Goal: Task Accomplishment & Management: Complete application form

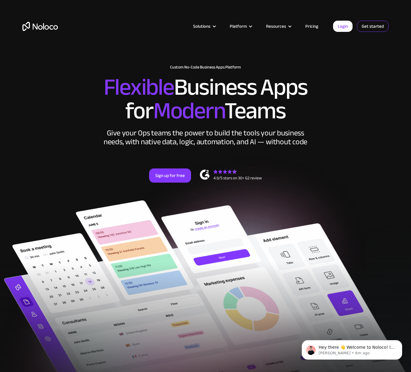
click at [0, 0] on link "Get started" at bounding box center [0, 0] width 0 height 0
click at [312, 27] on link "Pricing" at bounding box center [312, 26] width 28 height 8
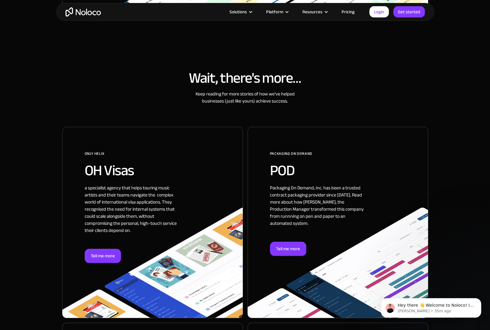
scroll to position [295, 0]
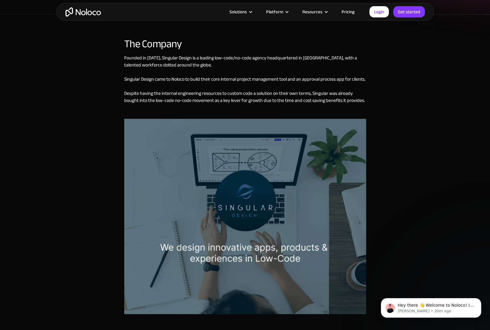
scroll to position [207, 0]
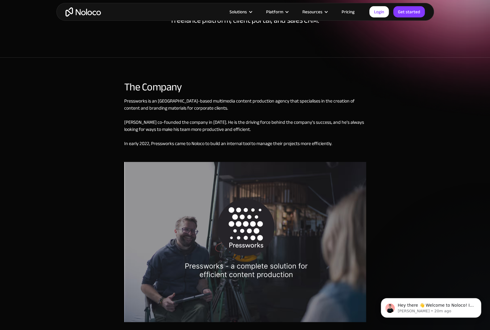
scroll to position [118, 0]
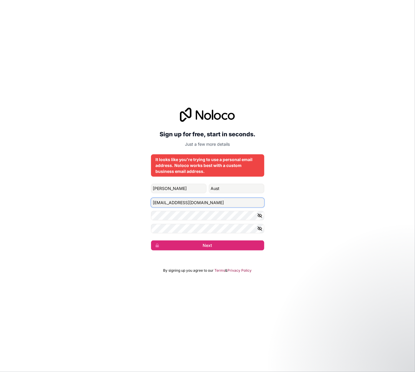
drag, startPoint x: 213, startPoint y: 203, endPoint x: 177, endPoint y: 207, distance: 36.0
click at [177, 207] on input "[EMAIL_ADDRESS][DOMAIN_NAME]" at bounding box center [207, 202] width 113 height 9
drag, startPoint x: 163, startPoint y: 203, endPoint x: 258, endPoint y: 197, distance: 95.3
click at [251, 201] on input "noah_aust@barretthof" at bounding box center [207, 202] width 113 height 9
type input "[EMAIL_ADDRESS][DOMAIN_NAME]"
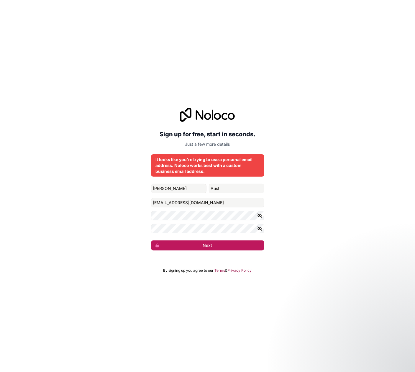
click at [177, 246] on button "Next" at bounding box center [207, 246] width 113 height 10
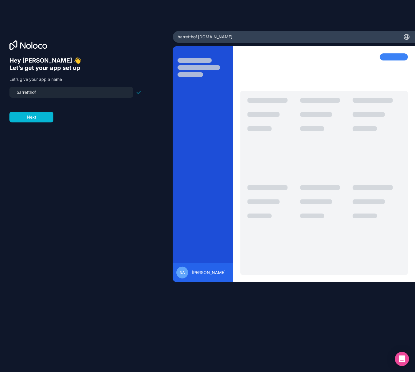
click at [93, 137] on div "Hey [PERSON_NAME] 👋 Let’s get your app set up Let’s give your app a name barret…" at bounding box center [86, 194] width 154 height 275
drag, startPoint x: 39, startPoint y: 91, endPoint x: 5, endPoint y: 91, distance: 34.3
click at [5, 91] on div "Hey [PERSON_NAME] 👋 Let’s get your app set up Let’s give your app a name barret…" at bounding box center [86, 186] width 173 height 310
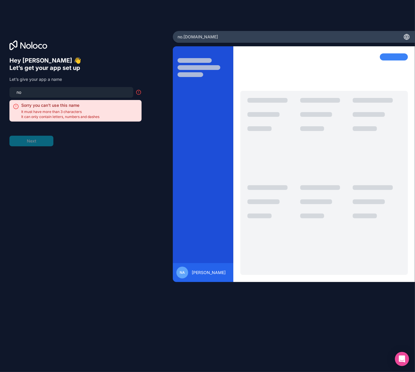
type input "n"
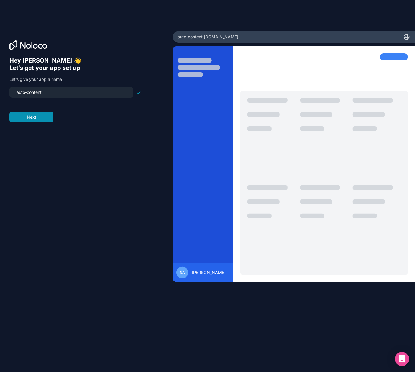
type input "auto-content"
click at [19, 117] on button "Next" at bounding box center [31, 117] width 44 height 11
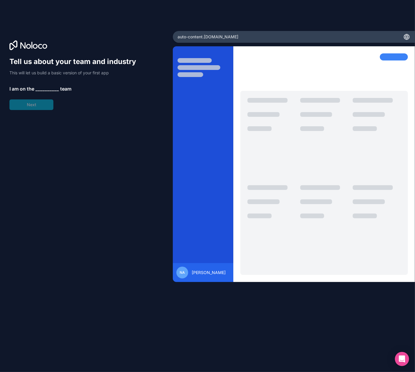
click at [44, 87] on span "__________" at bounding box center [47, 88] width 24 height 7
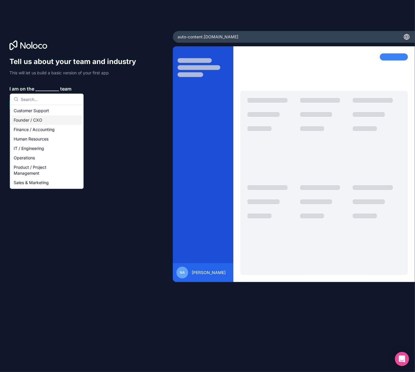
click at [63, 121] on div "Founder / CXO" at bounding box center [46, 119] width 71 height 9
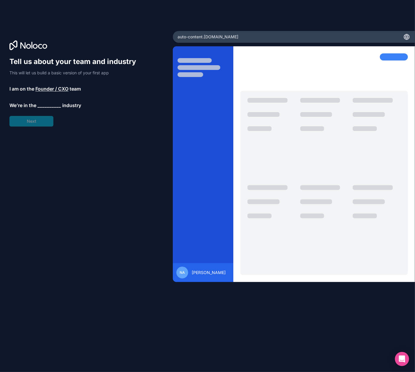
click at [50, 104] on span "__________" at bounding box center [50, 105] width 24 height 7
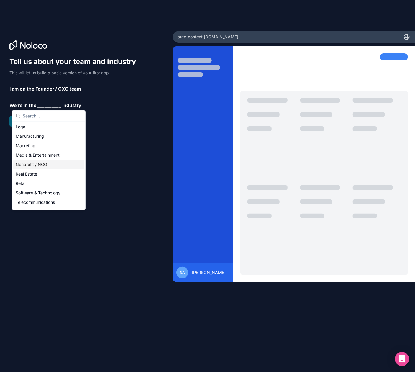
scroll to position [63, 0]
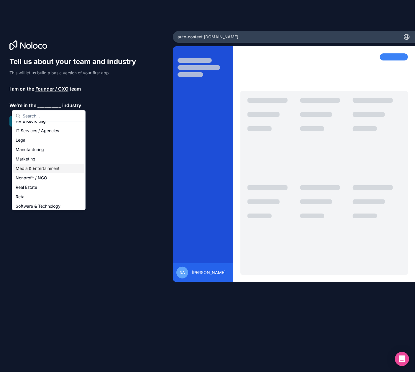
click at [31, 168] on div "Media & Entertainment" at bounding box center [48, 168] width 71 height 9
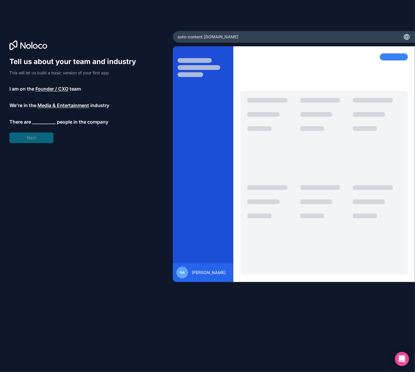
click at [45, 122] on span "__________" at bounding box center [44, 121] width 24 height 7
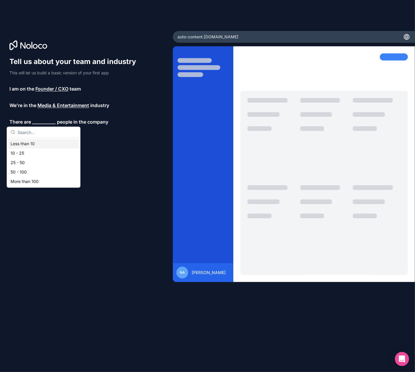
click at [32, 145] on div "Less than 10" at bounding box center [43, 143] width 71 height 9
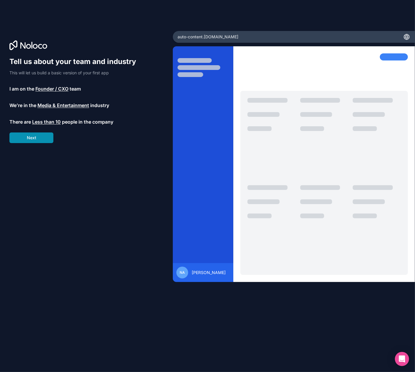
click at [42, 141] on button "Next" at bounding box center [31, 138] width 44 height 11
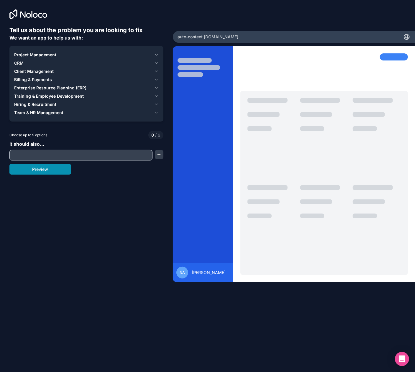
click at [40, 172] on button "Preview" at bounding box center [40, 169] width 62 height 11
click at [47, 54] on span "Project Management" at bounding box center [35, 55] width 42 height 6
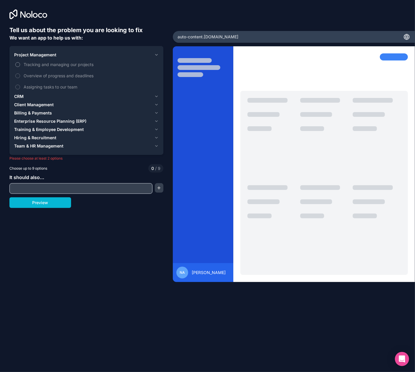
click at [63, 66] on span "Tracking and managing our projects" at bounding box center [91, 64] width 134 height 6
click at [20, 66] on button "Tracking and managing our projects" at bounding box center [17, 64] width 5 height 5
click at [60, 76] on span "Overview of progress and deadlines" at bounding box center [91, 76] width 134 height 6
click at [20, 76] on button "Overview of progress and deadlines" at bounding box center [17, 76] width 5 height 5
click at [56, 84] on span "Assigning tasks to our team" at bounding box center [91, 87] width 134 height 6
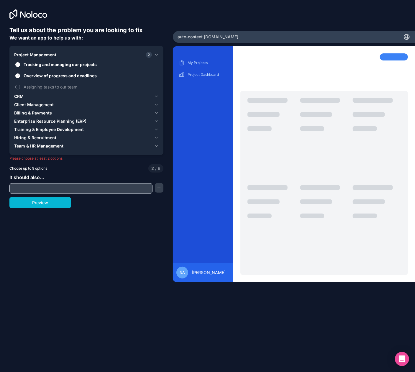
click at [20, 85] on button "Assigning tasks to our team" at bounding box center [17, 87] width 5 height 5
click at [18, 205] on button "Preview" at bounding box center [40, 203] width 62 height 11
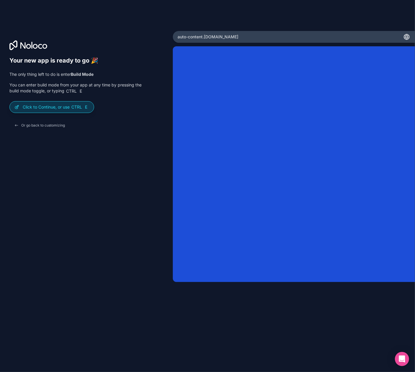
click at [42, 107] on p "Click to Continue, or use Ctrl E" at bounding box center [56, 107] width 66 height 6
